Goal: Information Seeking & Learning: Learn about a topic

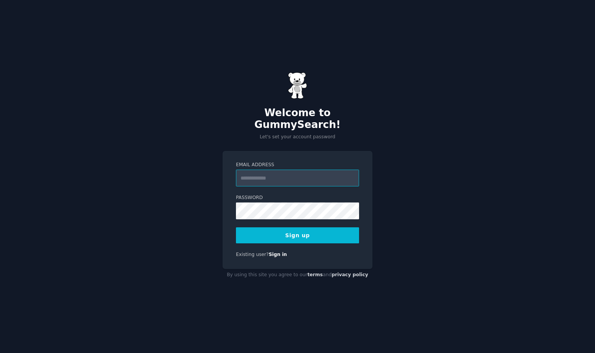
click at [307, 174] on input "Email Address" at bounding box center [297, 178] width 123 height 17
type input "**********"
click at [316, 231] on button "Sign up" at bounding box center [297, 235] width 123 height 16
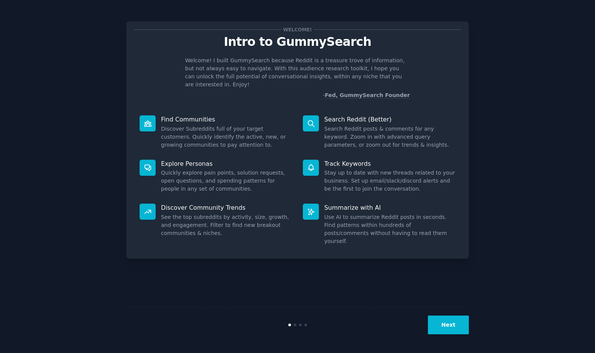
click at [310, 120] on icon at bounding box center [311, 124] width 8 height 8
click at [461, 322] on button "Next" at bounding box center [448, 325] width 41 height 19
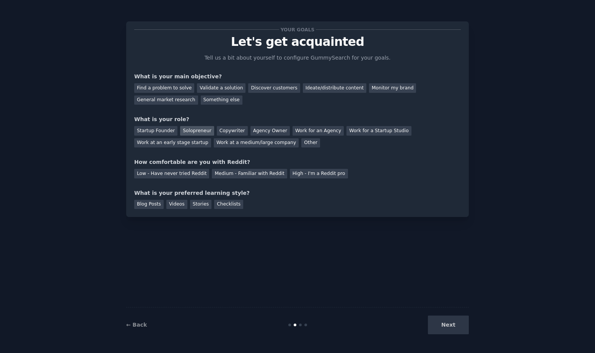
click at [196, 131] on div "Solopreneur" at bounding box center [197, 131] width 34 height 10
click at [180, 85] on div "Find a problem to solve" at bounding box center [164, 88] width 60 height 10
click at [175, 175] on div "Low - Have never tried Reddit" at bounding box center [171, 174] width 75 height 10
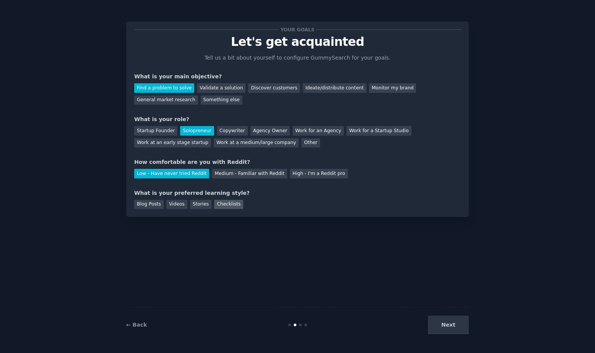
click at [225, 206] on div "Checklists" at bounding box center [228, 205] width 29 height 10
click at [465, 328] on button "Next" at bounding box center [448, 325] width 41 height 19
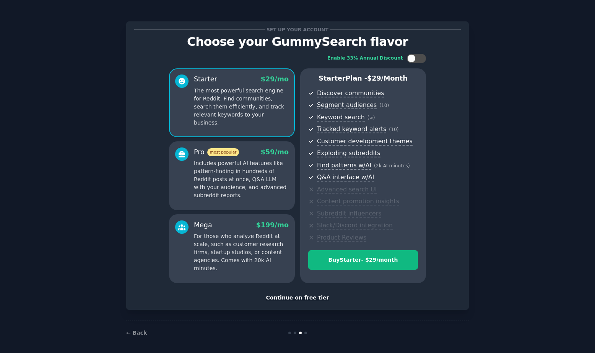
click at [299, 300] on div "Continue on free tier" at bounding box center [297, 298] width 327 height 8
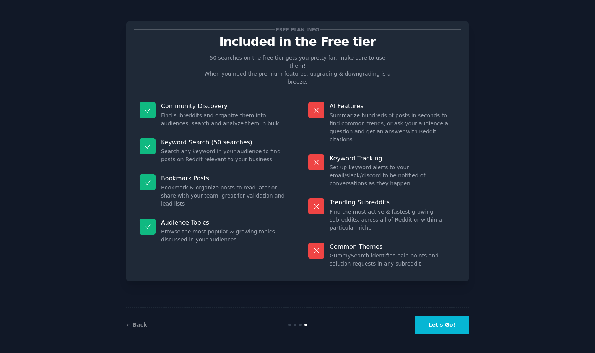
click at [453, 323] on button "Let's Go!" at bounding box center [442, 325] width 54 height 19
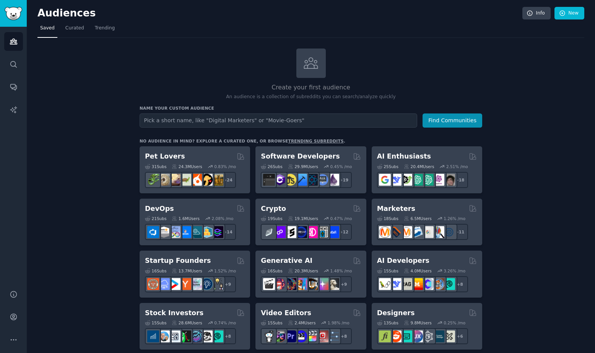
click at [231, 119] on input "text" at bounding box center [279, 121] width 278 height 14
type input "Roofers"
click at [448, 120] on button "Find Communities" at bounding box center [452, 121] width 60 height 14
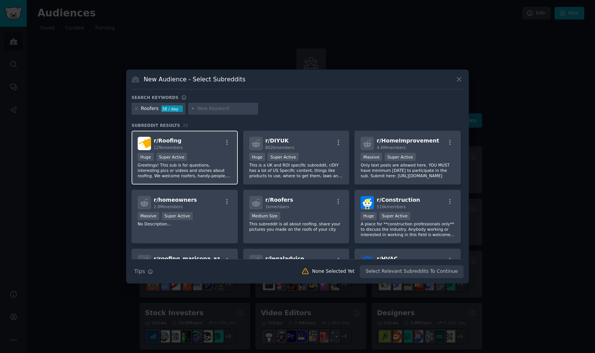
click at [213, 150] on div "r/ Roofing 129k members >= 95th percentile for submissions / day Huge Super Act…" at bounding box center [185, 158] width 106 height 54
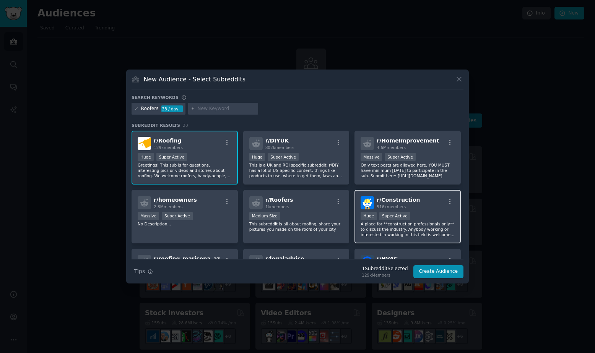
click at [443, 217] on div ">= 95th percentile for submissions / day Huge Super Active" at bounding box center [408, 217] width 94 height 10
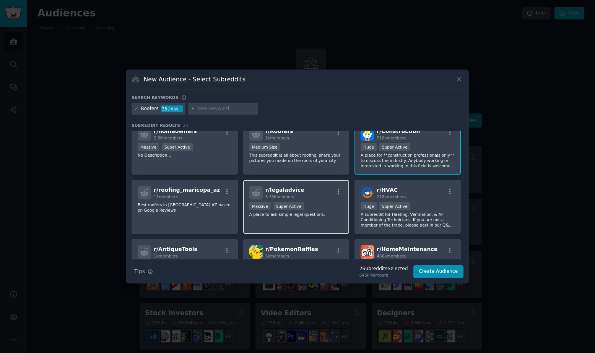
scroll to position [69, 0]
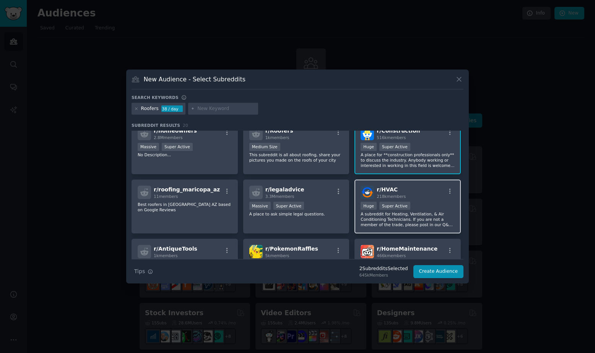
click at [428, 205] on div ">= 95th percentile for submissions / day Huge Super Active" at bounding box center [408, 207] width 94 height 10
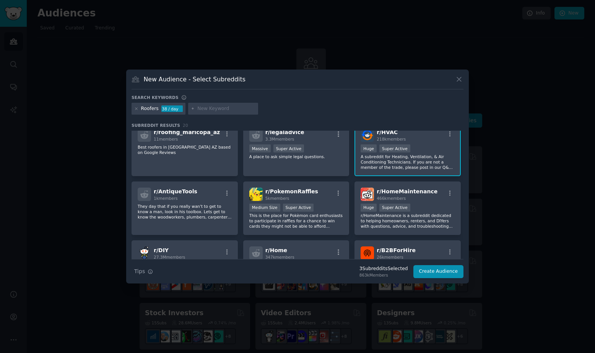
scroll to position [0, 0]
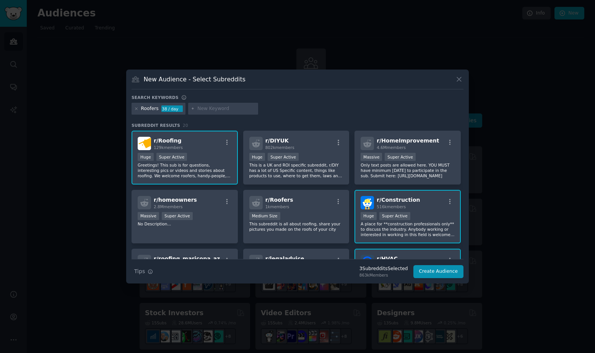
click at [219, 110] on input "text" at bounding box center [226, 109] width 58 height 7
type input "marketing"
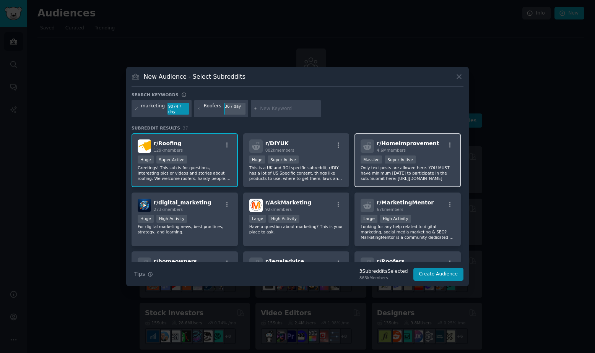
click at [431, 167] on p "Only text posts are allowed here. YOU MUST have minimum karma to participate in…" at bounding box center [408, 173] width 94 height 16
click at [437, 275] on button "Create Audience" at bounding box center [438, 274] width 50 height 13
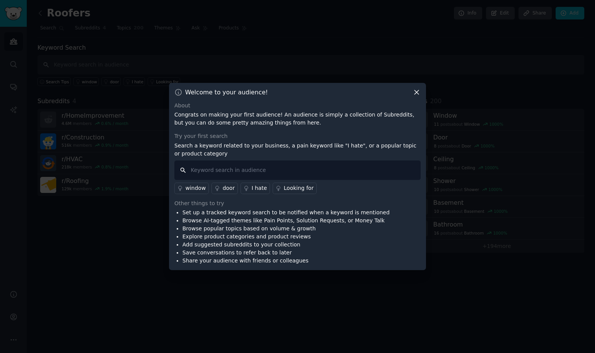
click at [221, 169] on input "text" at bounding box center [297, 170] width 246 height 19
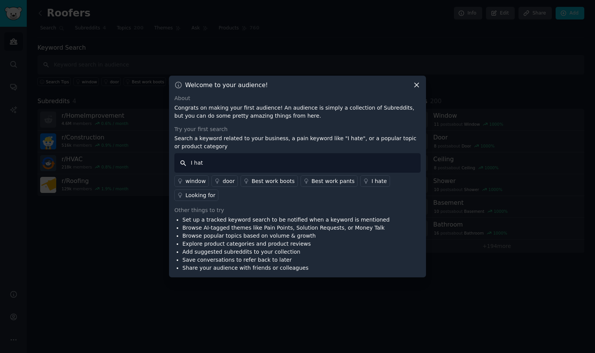
type input "I hate"
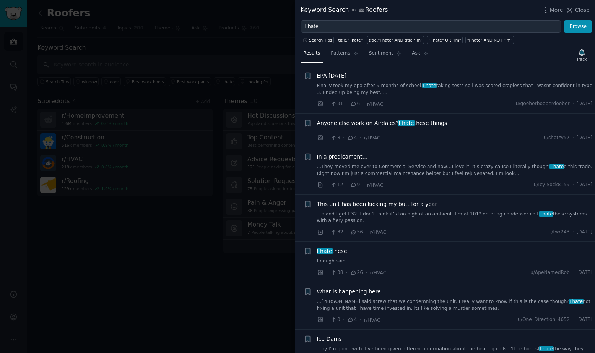
scroll to position [143, 0]
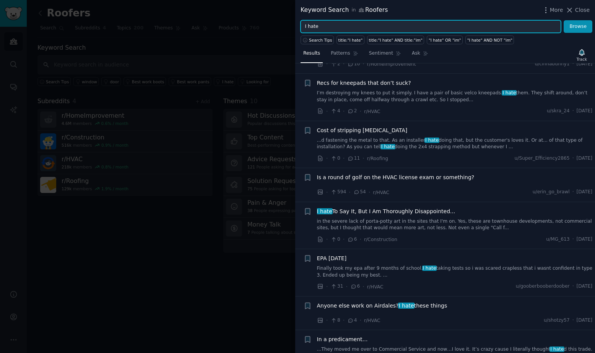
click at [364, 27] on input "I hate" at bounding box center [431, 26] width 260 height 13
click at [564, 20] on button "Browse" at bounding box center [578, 26] width 29 height 13
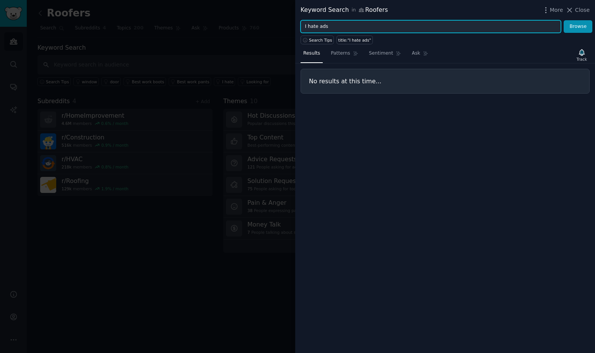
click at [369, 23] on input "I hate ads" at bounding box center [431, 26] width 260 height 13
click at [403, 26] on input "I hate ads" at bounding box center [431, 26] width 260 height 13
click at [564, 20] on button "Browse" at bounding box center [578, 26] width 29 height 13
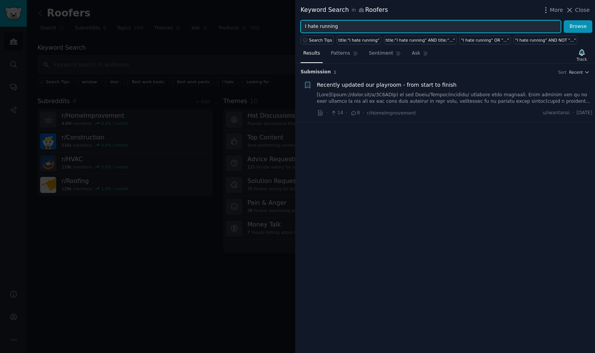
click at [381, 29] on input "I hate running" at bounding box center [431, 26] width 260 height 13
click at [564, 20] on button "Browse" at bounding box center [578, 26] width 29 height 13
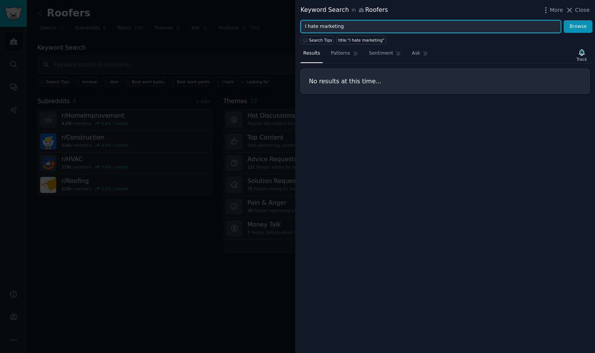
click at [319, 29] on input "I hate marketing" at bounding box center [431, 26] width 260 height 13
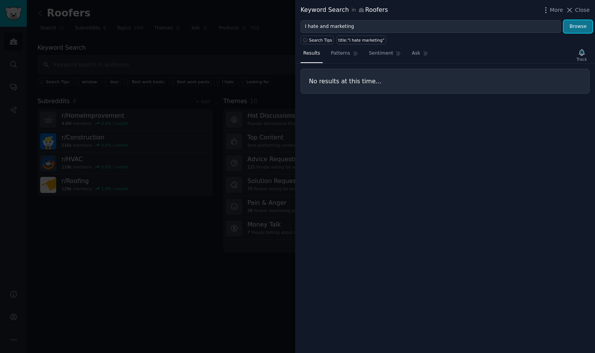
click at [582, 31] on button "Browse" at bounding box center [578, 26] width 29 height 13
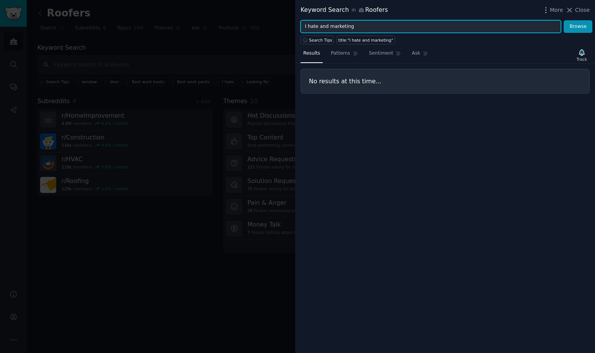
click at [379, 26] on input "I hate and marketing" at bounding box center [431, 26] width 260 height 13
type input "I"
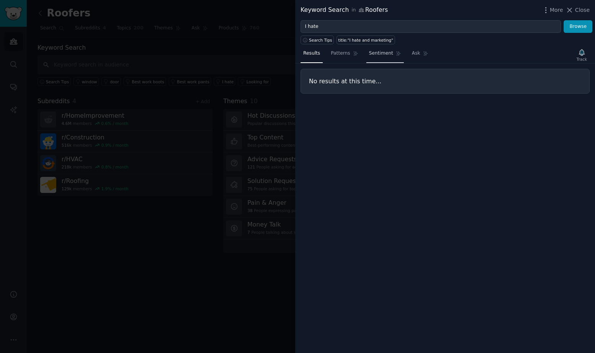
click at [385, 55] on span "Sentiment" at bounding box center [381, 53] width 24 height 7
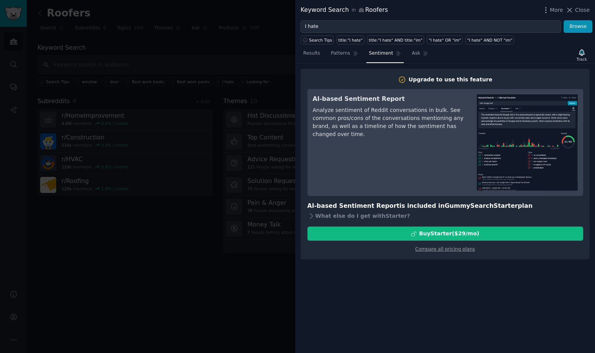
drag, startPoint x: 311, startPoint y: 56, endPoint x: 327, endPoint y: 29, distance: 31.3
click at [311, 56] on span "Results" at bounding box center [311, 53] width 17 height 7
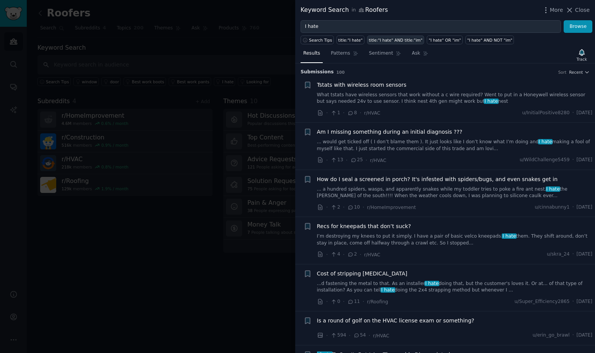
click at [387, 42] on link "title:"I hate" AND title:"im"" at bounding box center [395, 40] width 57 height 9
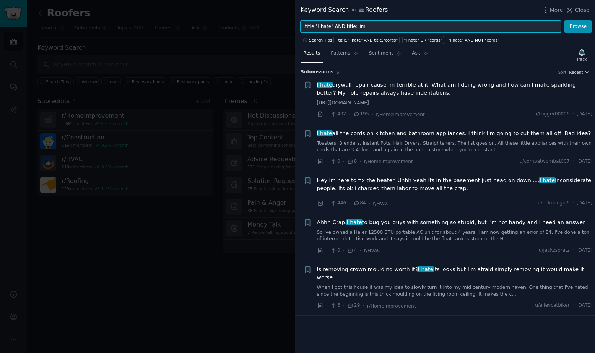
click at [361, 25] on input "title:"I hate" AND title:"im"" at bounding box center [431, 26] width 260 height 13
type input "title:"I hate" AND title:"google ads""
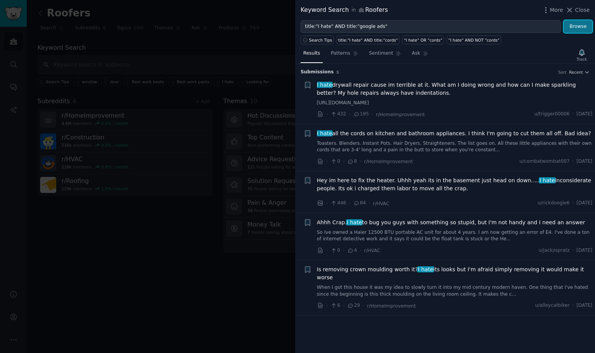
click at [567, 26] on button "Browse" at bounding box center [578, 26] width 29 height 13
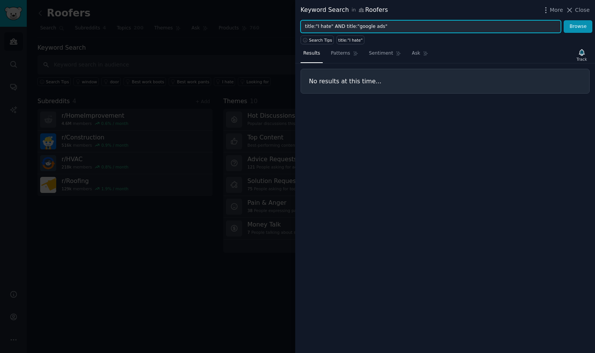
drag, startPoint x: 392, startPoint y: 24, endPoint x: 273, endPoint y: 27, distance: 118.6
click at [273, 27] on div "Keyword Search in Roofers More Close title:"I hate" AND title:"google ads" Brow…" at bounding box center [297, 176] width 595 height 353
type input "leads"
click at [564, 20] on button "Browse" at bounding box center [578, 26] width 29 height 13
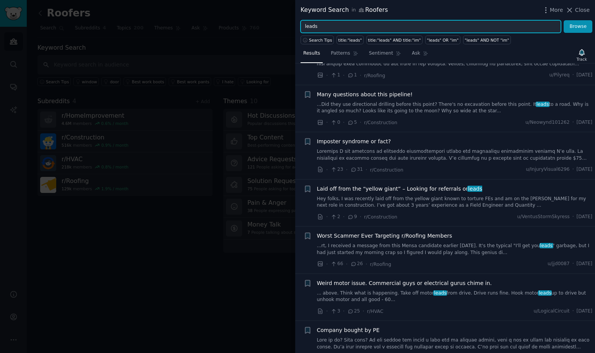
scroll to position [1120, 0]
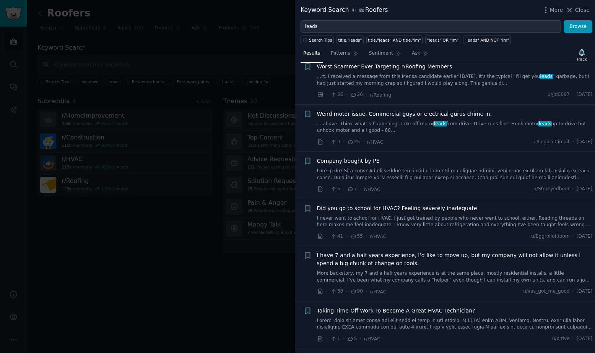
click at [419, 84] on link "...rt, I received a message from this Mensa candidate earlier today. It's the t…" at bounding box center [455, 79] width 276 height 13
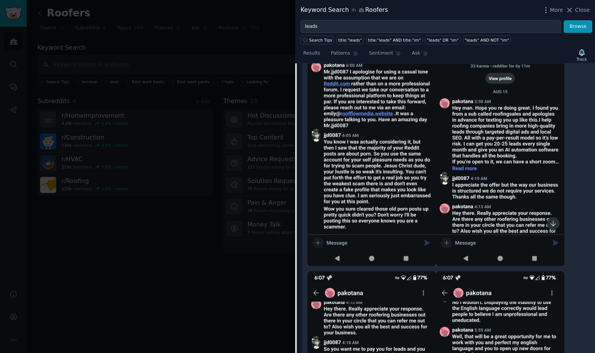
scroll to position [1340, 0]
click at [574, 8] on icon at bounding box center [569, 10] width 8 height 8
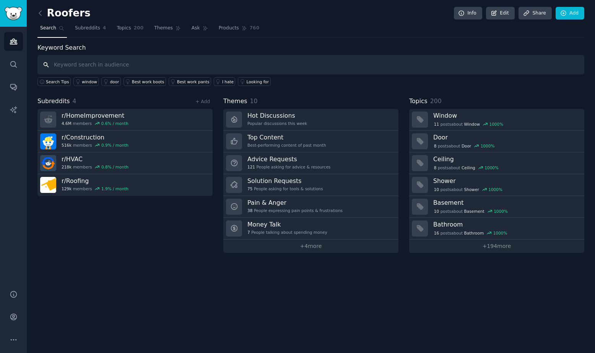
click at [91, 63] on input "text" at bounding box center [310, 64] width 547 height 19
click at [52, 81] on span "Search Tips" at bounding box center [57, 81] width 23 height 5
click at [90, 32] on link "Subreddits 4" at bounding box center [90, 30] width 36 height 16
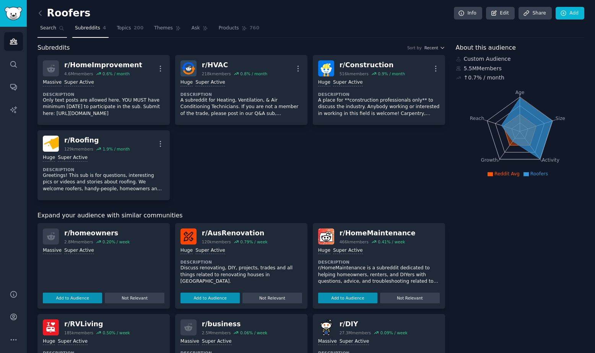
click at [41, 29] on span "Search" at bounding box center [48, 28] width 16 height 7
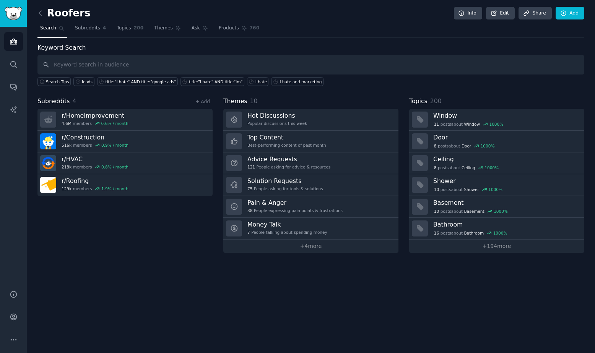
click at [155, 65] on input "text" at bounding box center [310, 64] width 547 height 19
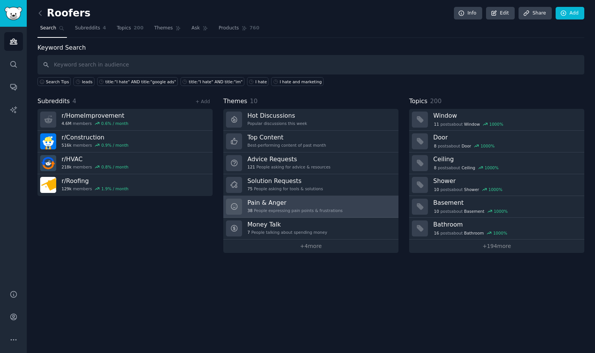
click at [285, 211] on div "38 People expressing pain points & frustrations" at bounding box center [294, 210] width 95 height 5
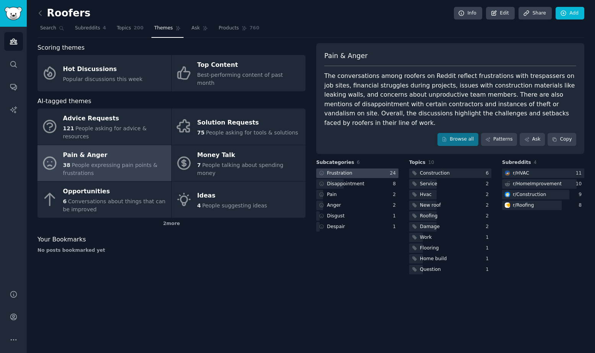
click at [354, 169] on div at bounding box center [357, 174] width 82 height 10
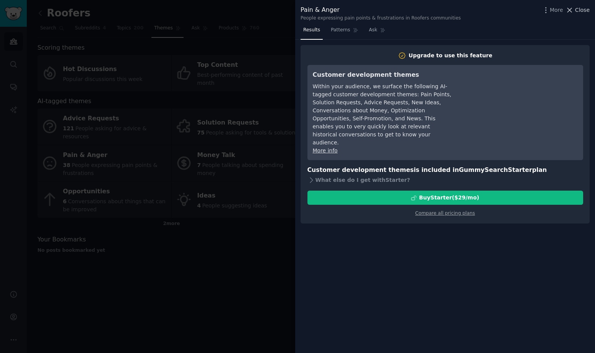
click at [578, 11] on span "Close" at bounding box center [582, 10] width 15 height 8
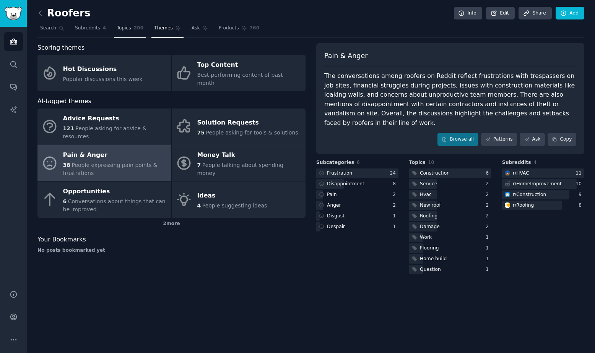
click at [132, 30] on link "Topics 200" at bounding box center [130, 30] width 32 height 16
